Goal: Information Seeking & Learning: Learn about a topic

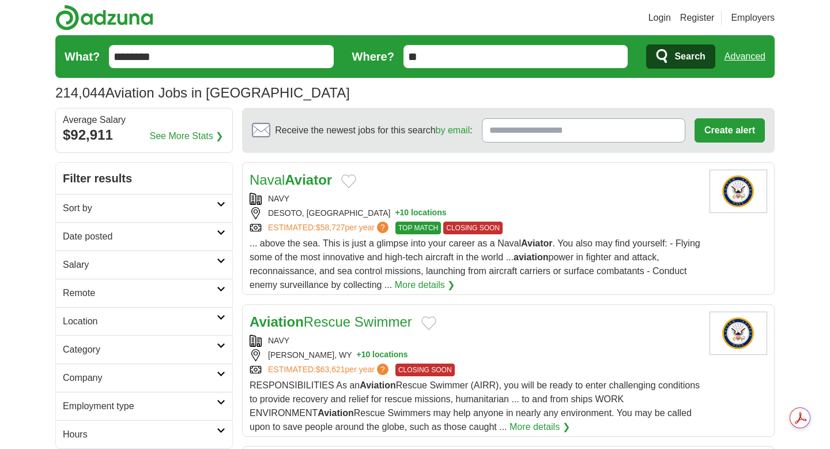
click at [114, 207] on h2 "Sort by" at bounding box center [140, 208] width 154 height 14
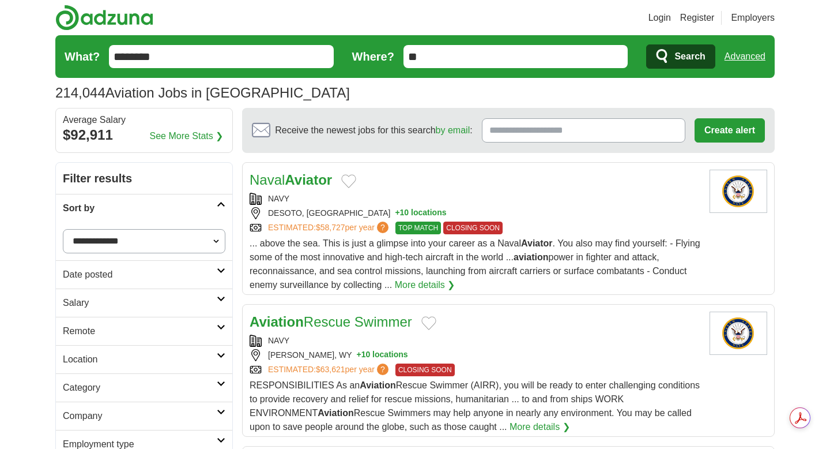
click at [112, 242] on select "**********" at bounding box center [144, 241] width 163 height 24
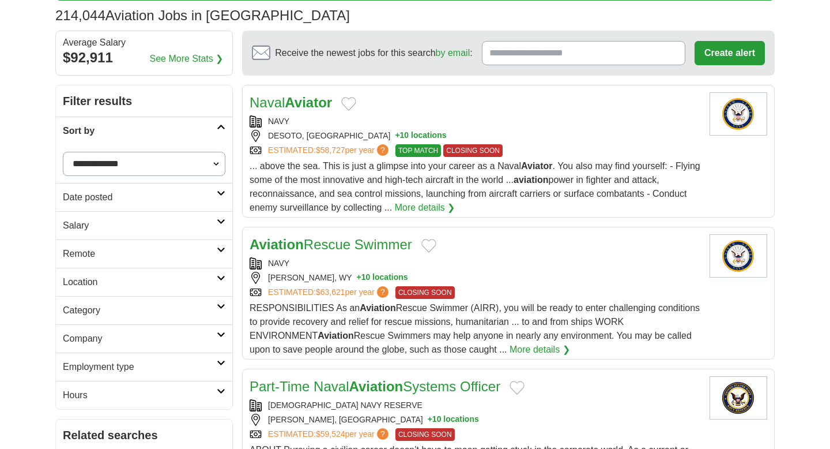
scroll to position [79, 0]
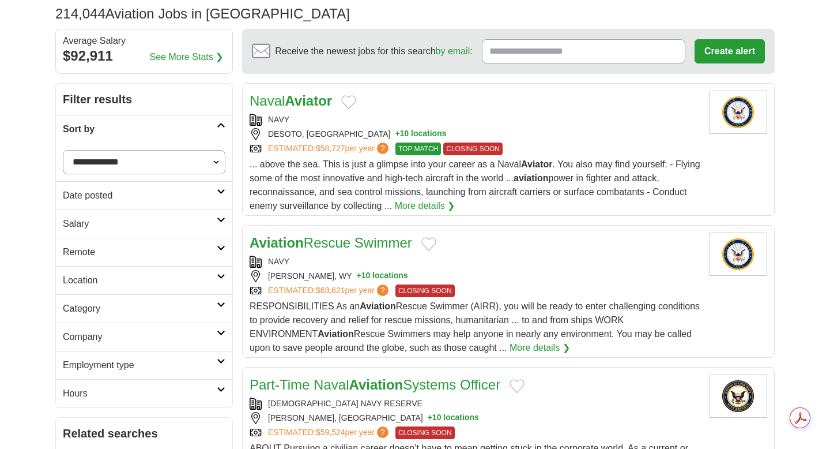
click at [133, 337] on h2 "Company" at bounding box center [140, 337] width 154 height 14
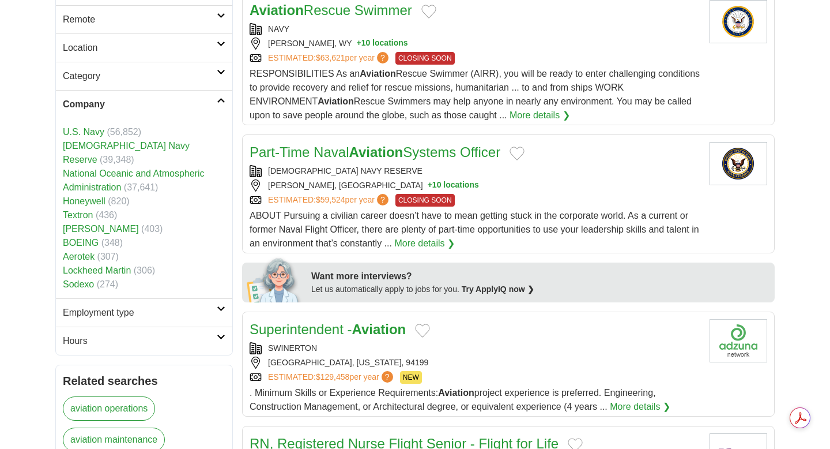
scroll to position [312, 0]
click at [82, 265] on link "Lockheed Martin" at bounding box center [97, 270] width 68 height 10
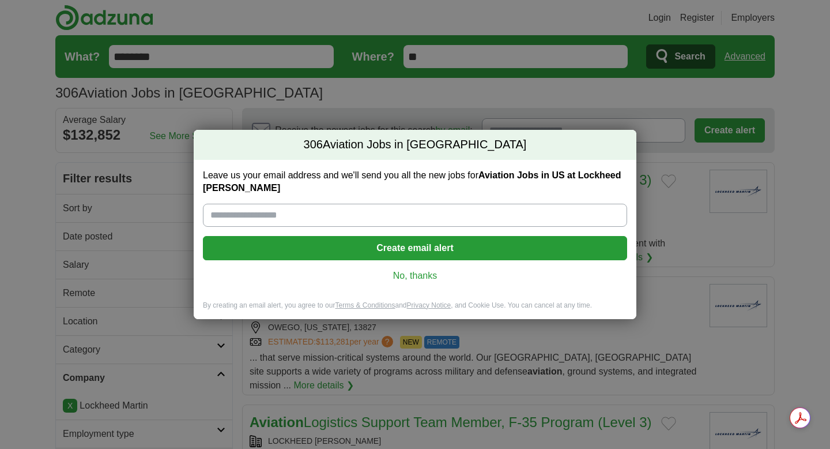
click at [429, 280] on link "No, thanks" at bounding box center [415, 275] width 406 height 13
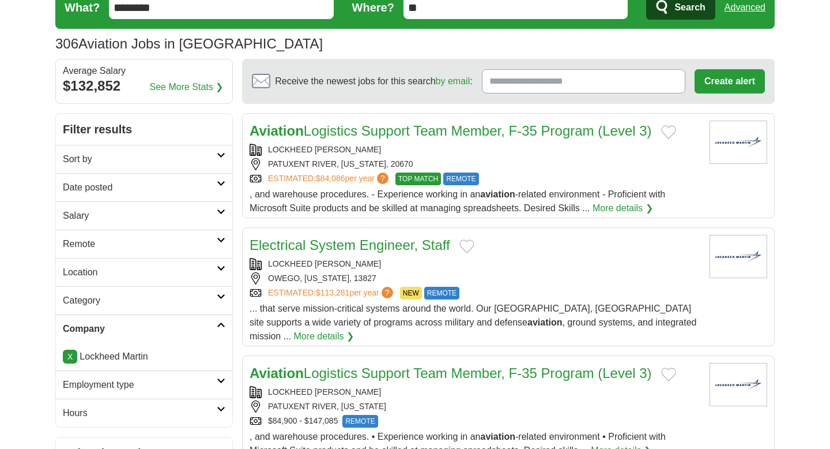
scroll to position [50, 0]
